Goal: Navigation & Orientation: Find specific page/section

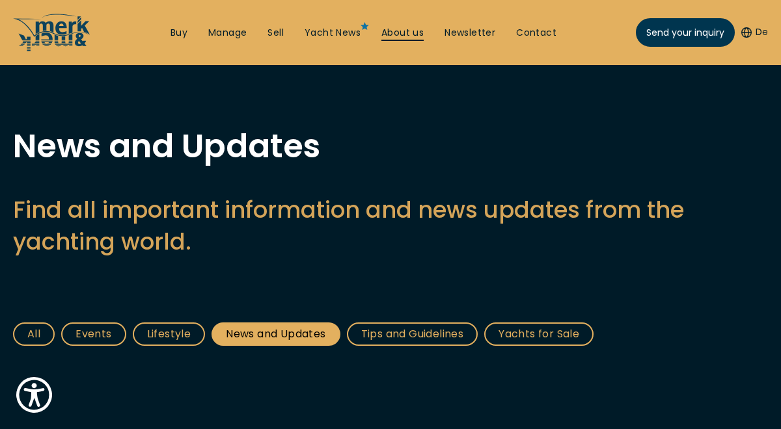
click at [389, 31] on link "About us" at bounding box center [402, 33] width 42 height 13
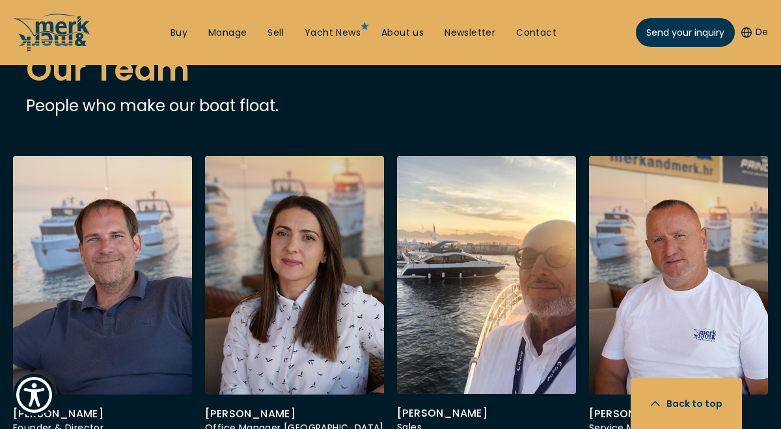
scroll to position [3020, 0]
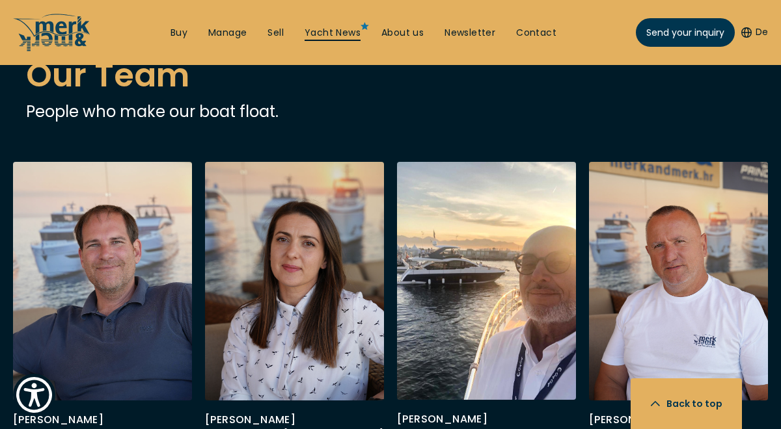
click at [317, 33] on link "Yacht News" at bounding box center [332, 33] width 56 height 13
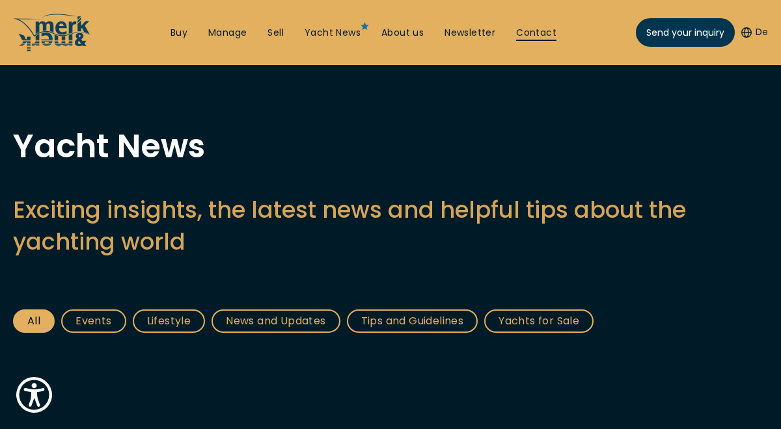
click at [544, 31] on link "Contact" at bounding box center [536, 33] width 40 height 13
